Goal: Task Accomplishment & Management: Complete application form

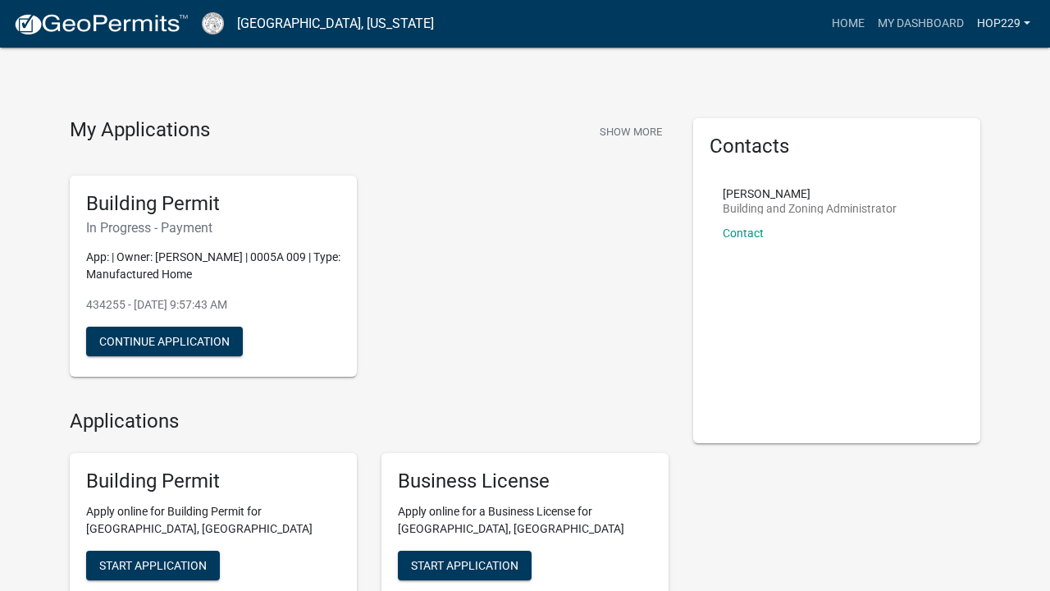
click at [1025, 25] on link "HOP229" at bounding box center [1004, 23] width 66 height 31
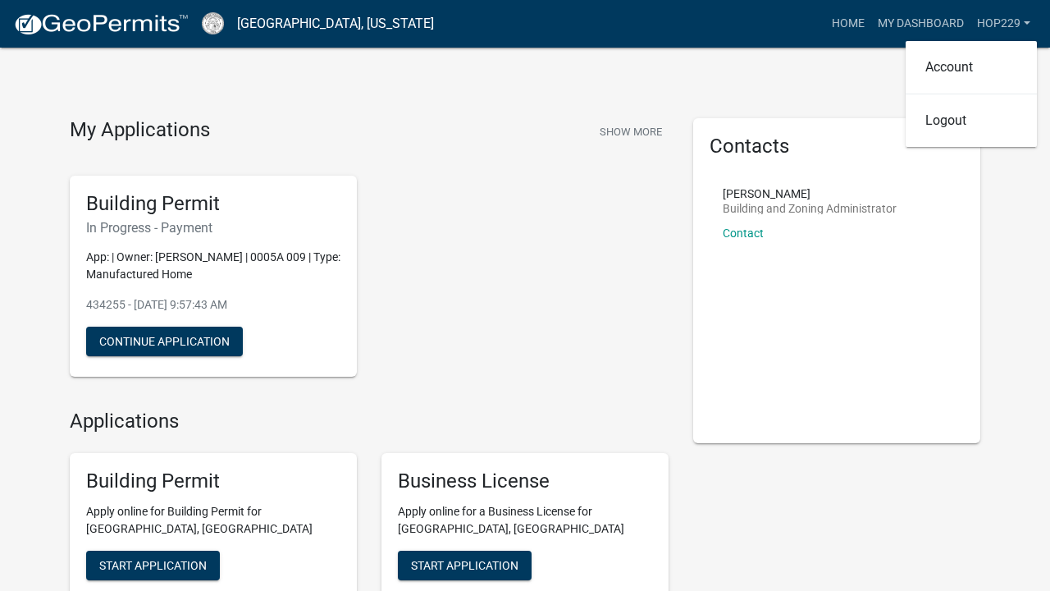
click at [490, 126] on div "My Applications Show More" at bounding box center [369, 133] width 599 height 31
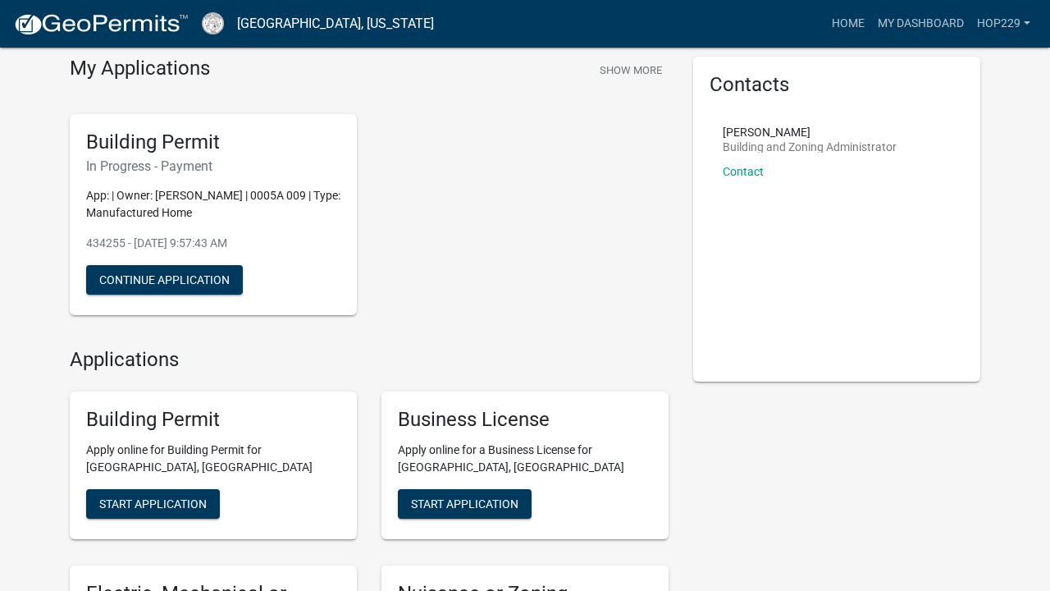
scroll to position [63, 0]
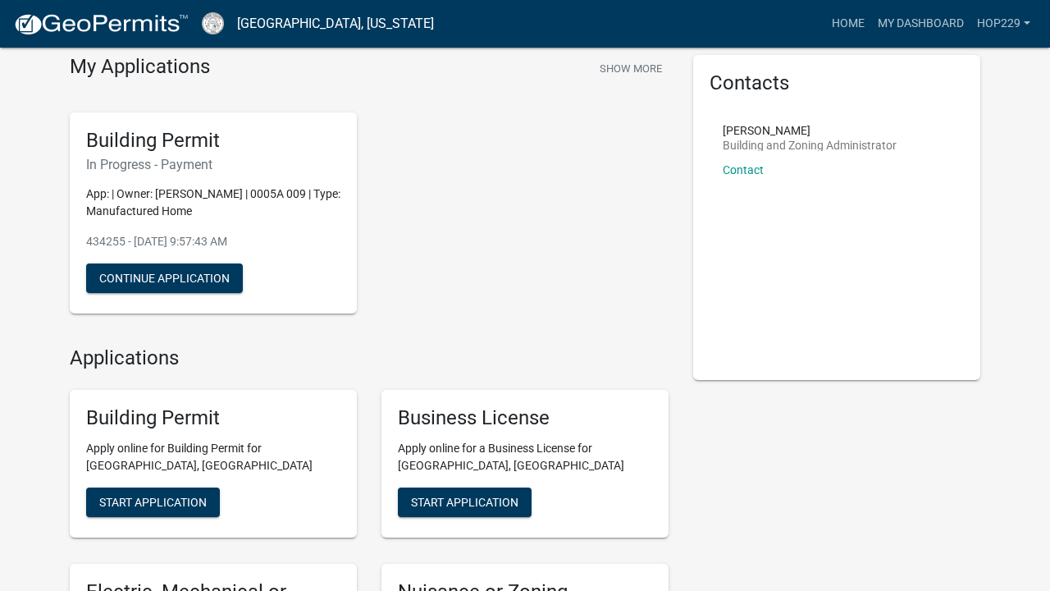
click at [196, 207] on p "App: | Owner: [PERSON_NAME] | 0005A 009 | Type: Manufactured Home" at bounding box center [213, 202] width 254 height 34
click at [185, 281] on button "Continue Application" at bounding box center [164, 278] width 157 height 30
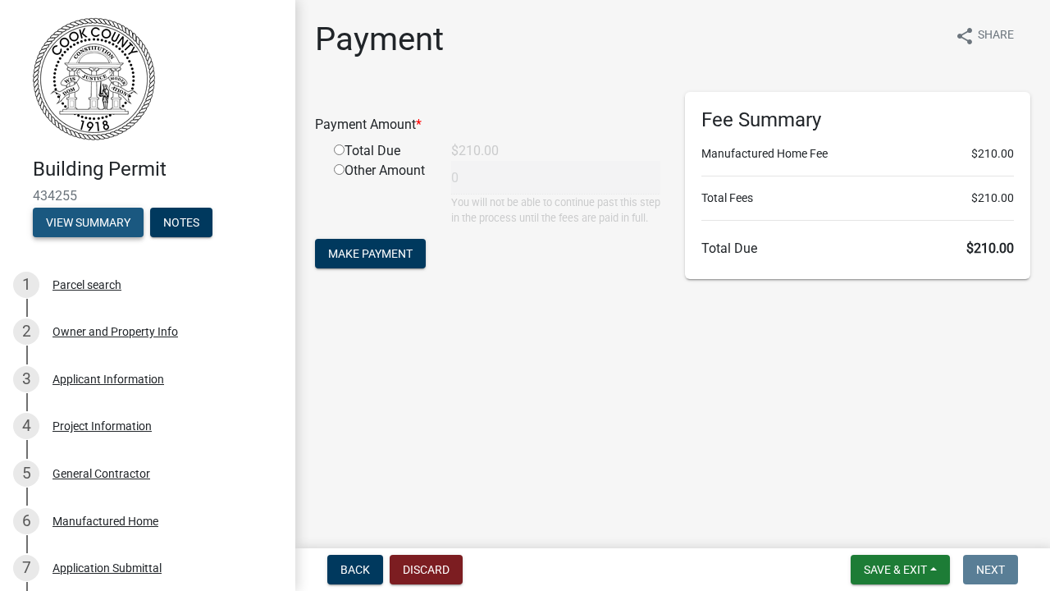
click at [94, 218] on button "View Summary" at bounding box center [88, 223] width 111 height 30
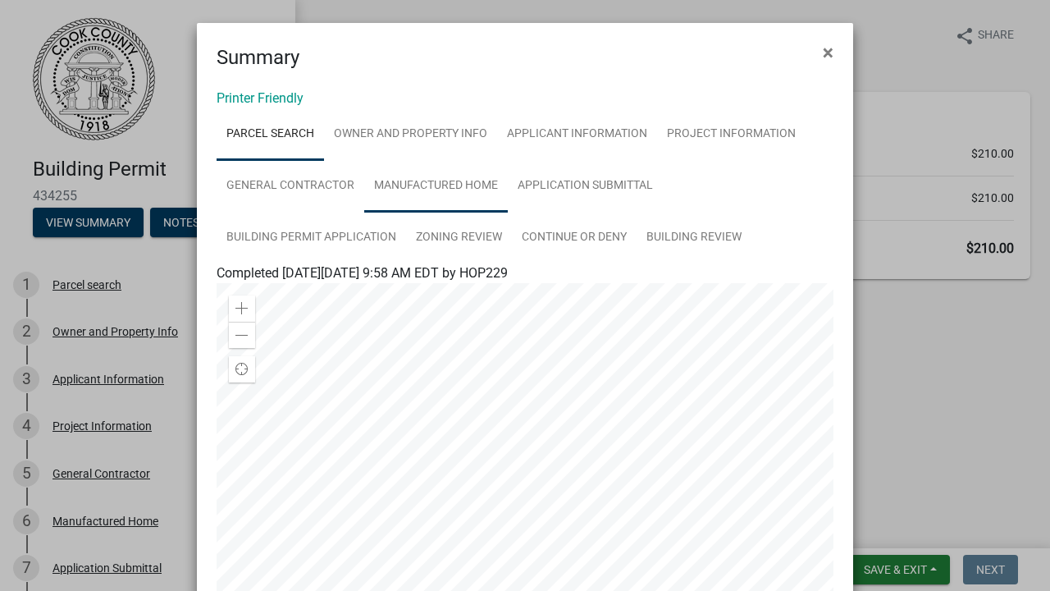
click at [482, 183] on link "Manufactured Home" at bounding box center [436, 186] width 144 height 53
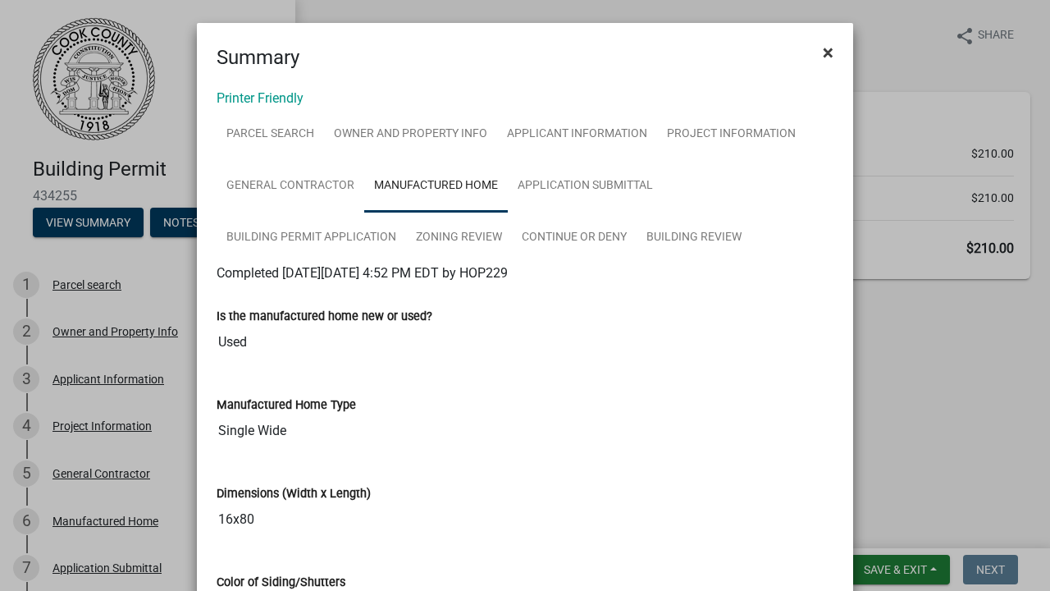
click at [831, 55] on span "×" at bounding box center [828, 52] width 11 height 23
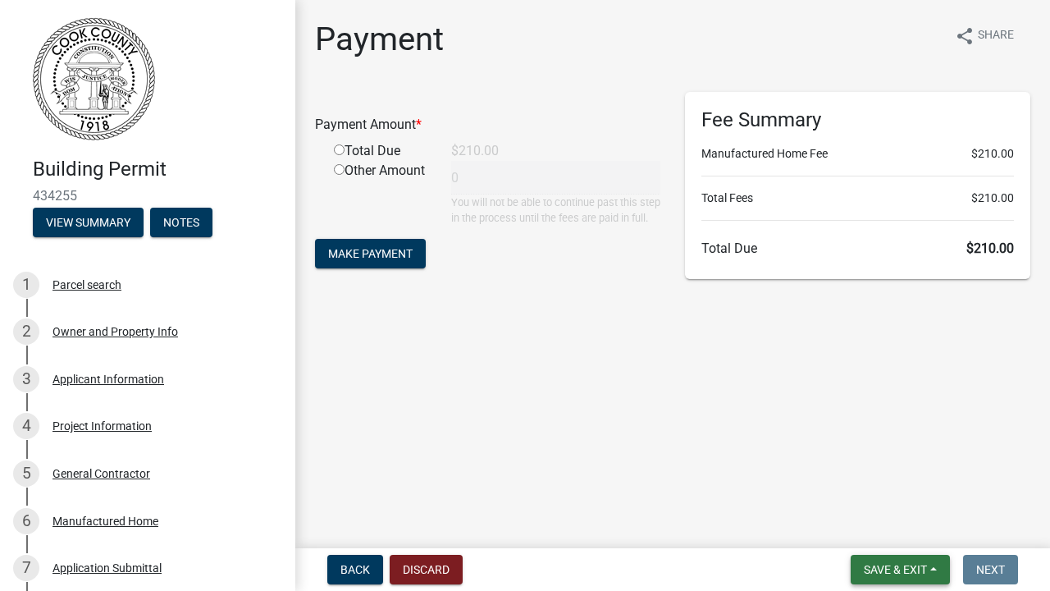
click at [930, 570] on button "Save & Exit" at bounding box center [900, 570] width 99 height 30
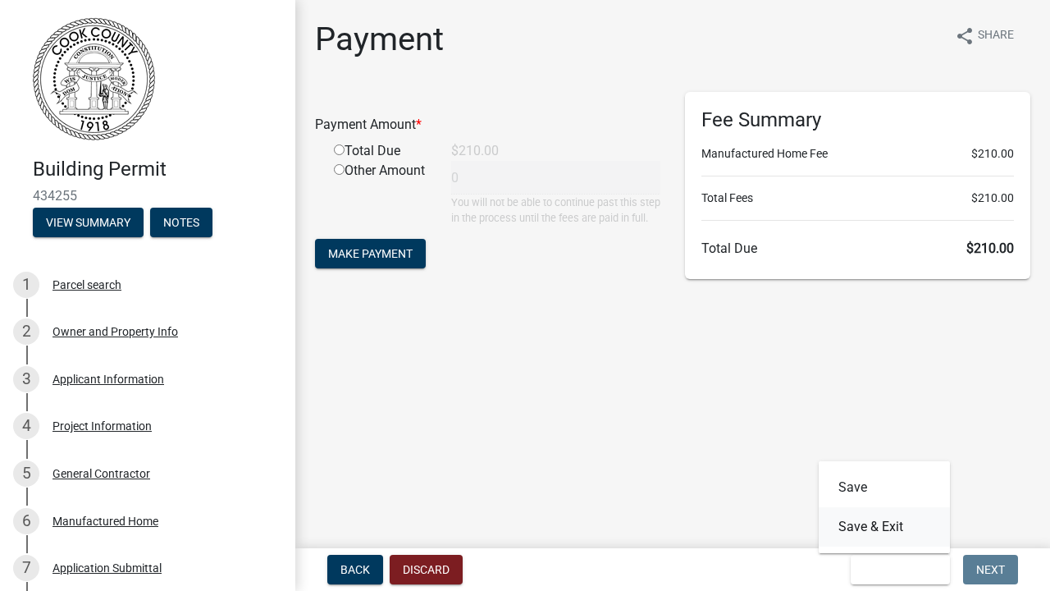
click at [903, 528] on button "Save & Exit" at bounding box center [884, 526] width 131 height 39
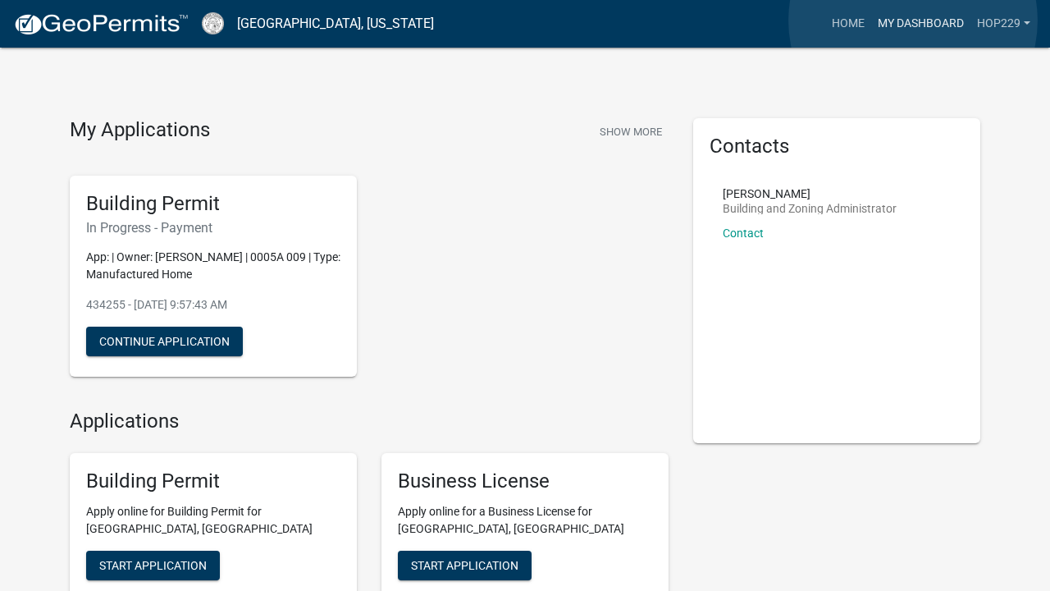
click at [913, 21] on link "My Dashboard" at bounding box center [920, 23] width 99 height 31
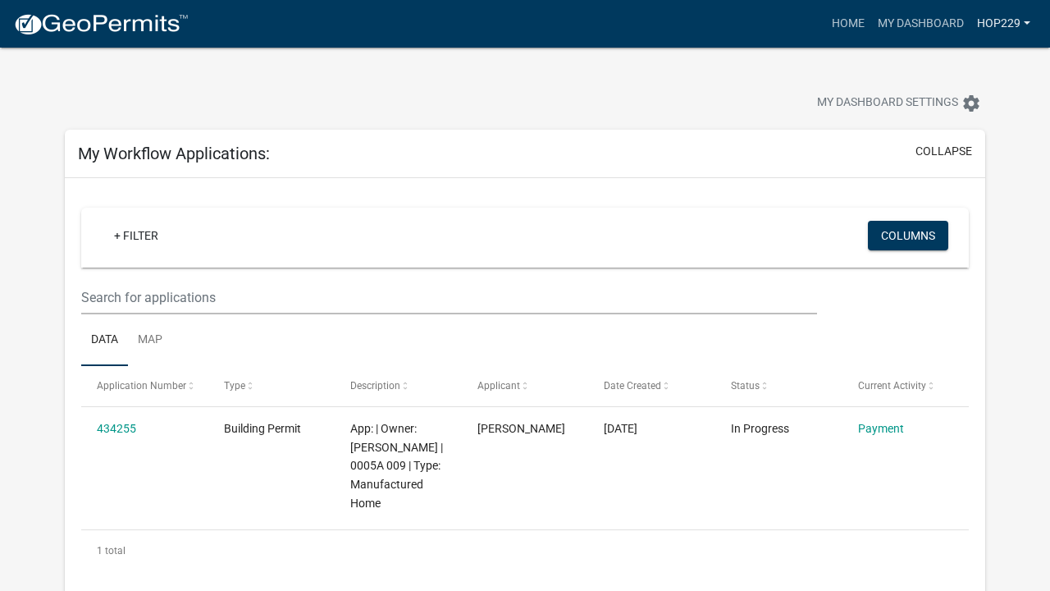
click at [1008, 21] on link "HOP229" at bounding box center [1004, 23] width 66 height 31
click at [984, 69] on link "Account" at bounding box center [971, 67] width 131 height 39
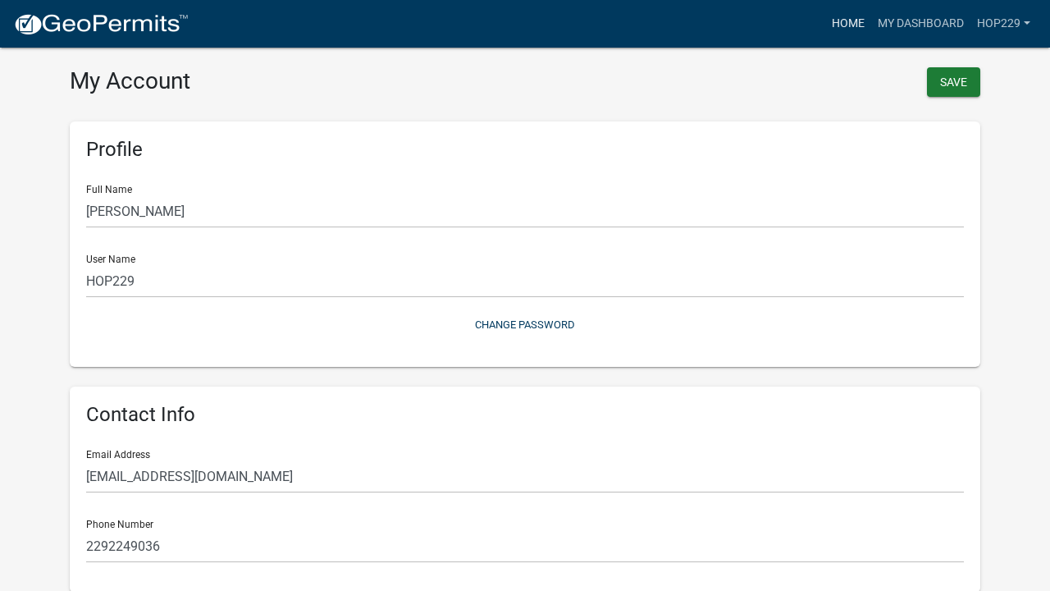
click at [849, 25] on link "Home" at bounding box center [848, 23] width 46 height 31
